Goal: Information Seeking & Learning: Learn about a topic

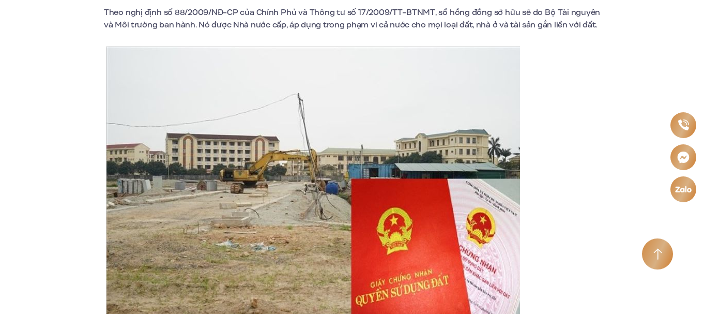
scroll to position [1912, 0]
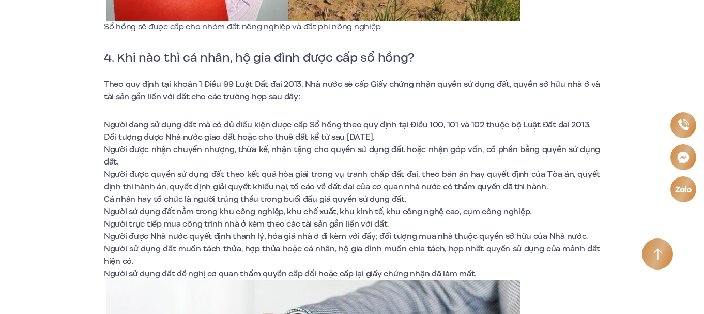
scroll to position [3342, 0]
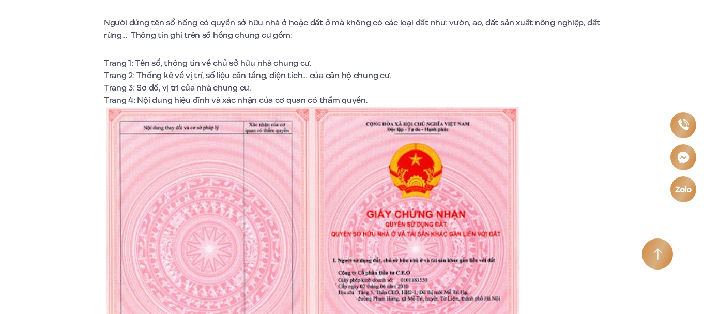
scroll to position [1172, 0]
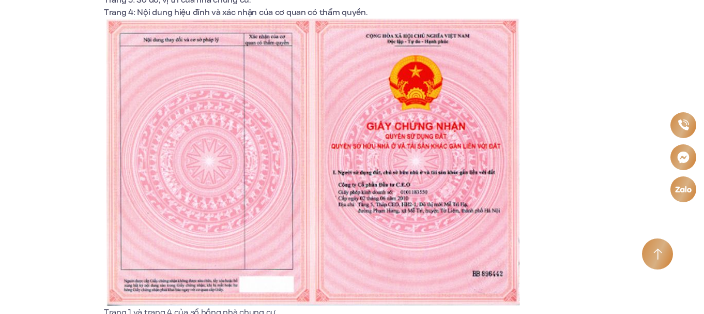
click at [353, 168] on img at bounding box center [312, 162] width 413 height 287
